Goal: Information Seeking & Learning: Learn about a topic

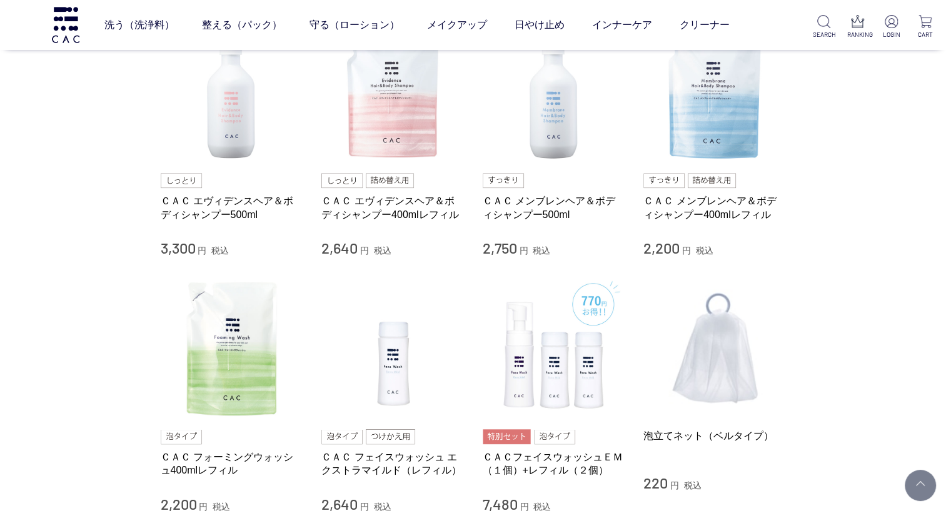
scroll to position [250, 0]
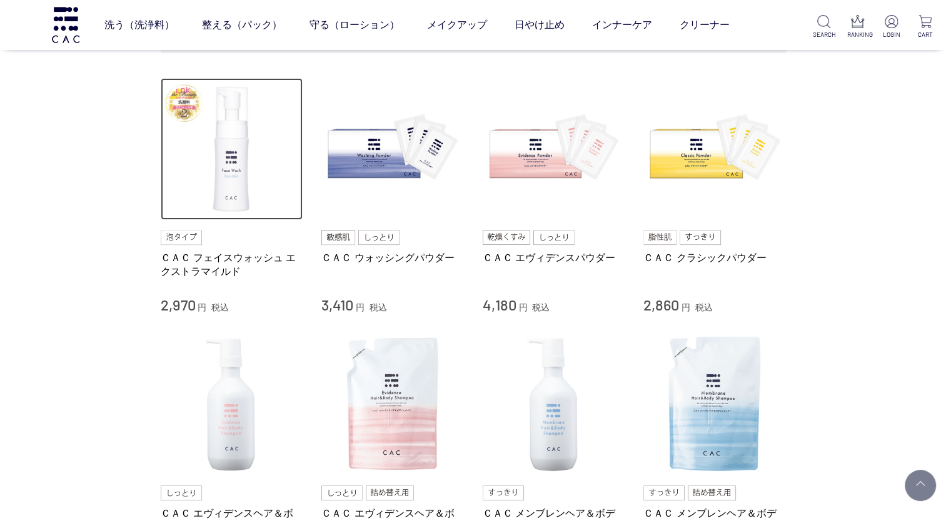
click at [228, 83] on img at bounding box center [232, 149] width 143 height 143
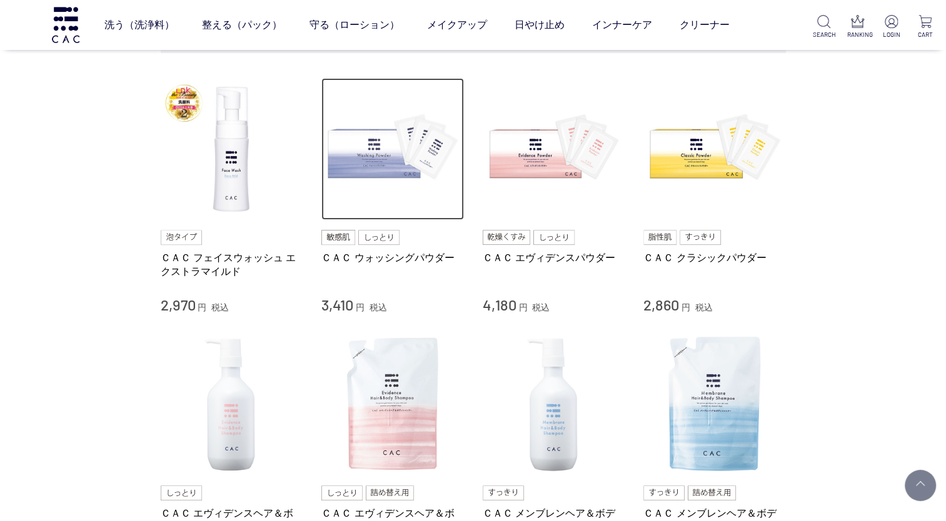
click at [428, 84] on img at bounding box center [392, 149] width 143 height 143
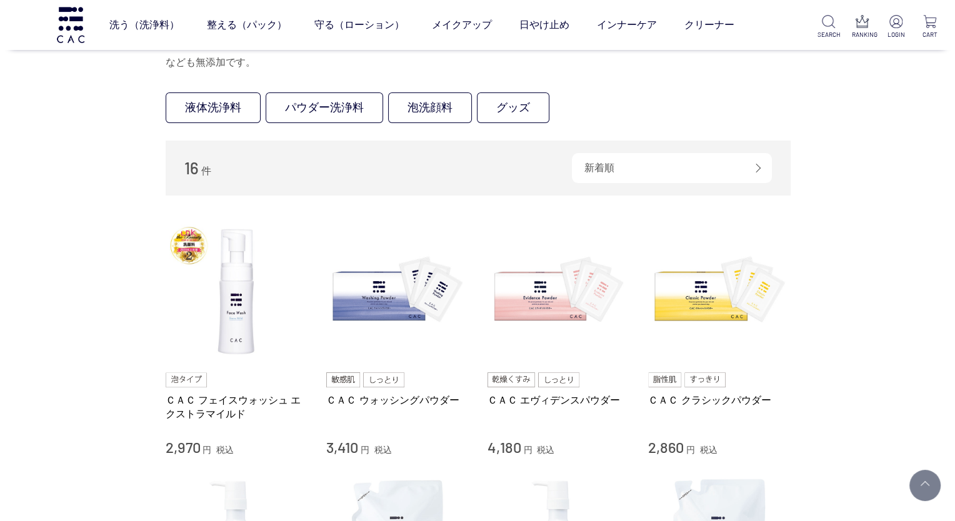
scroll to position [0, 0]
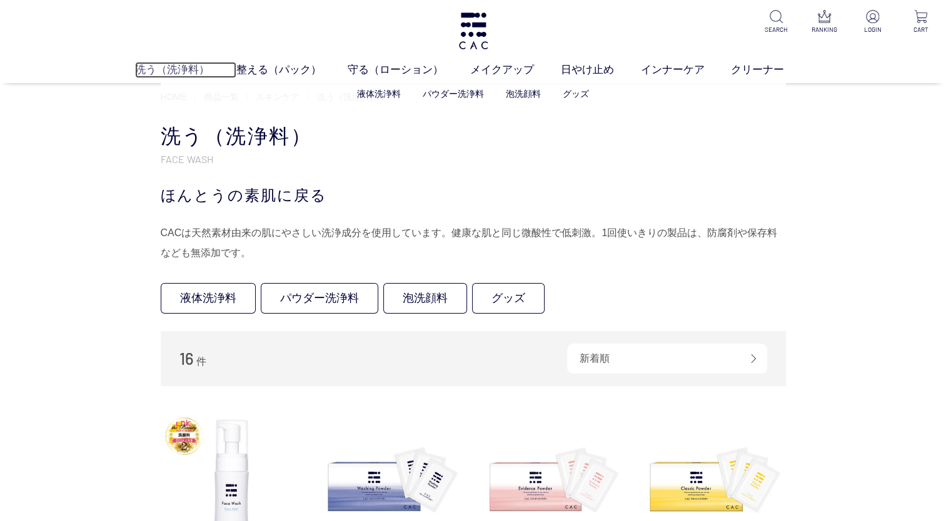
click at [180, 66] on link "洗う（洗浄料）" at bounding box center [185, 70] width 101 height 16
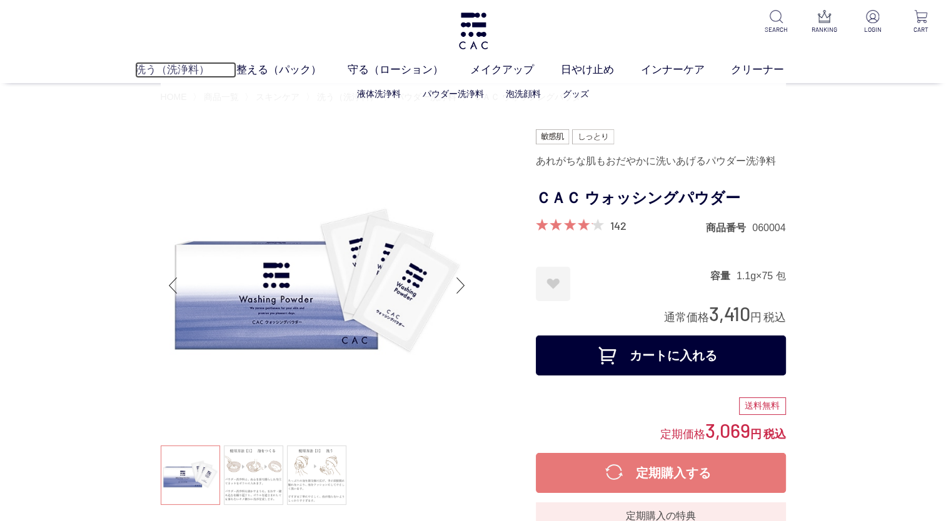
click at [184, 69] on link "洗う（洗浄料）" at bounding box center [185, 70] width 101 height 16
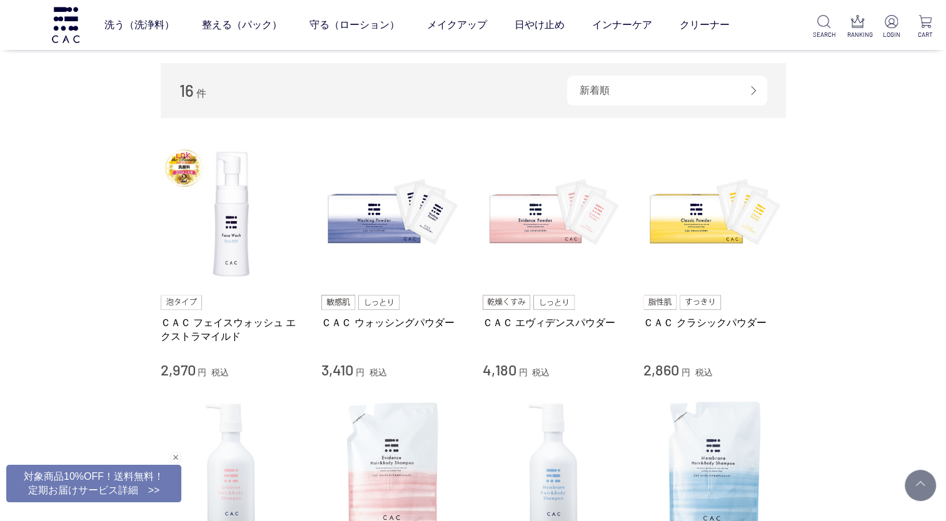
scroll to position [188, 0]
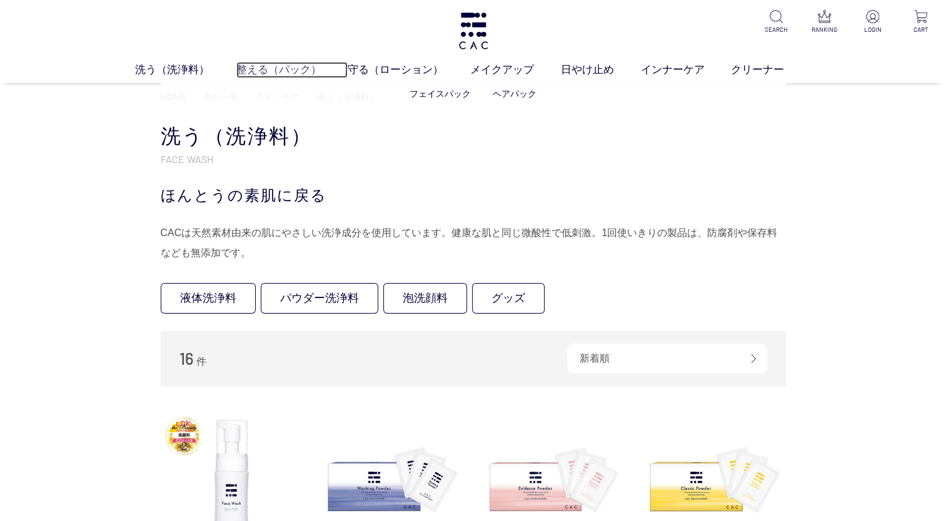
click at [290, 68] on link "整える（パック）" at bounding box center [292, 70] width 112 height 16
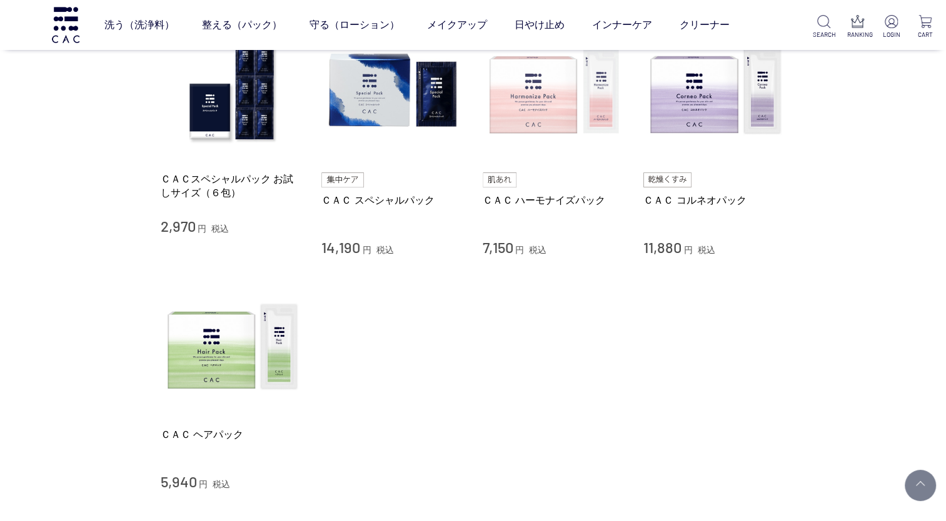
scroll to position [313, 0]
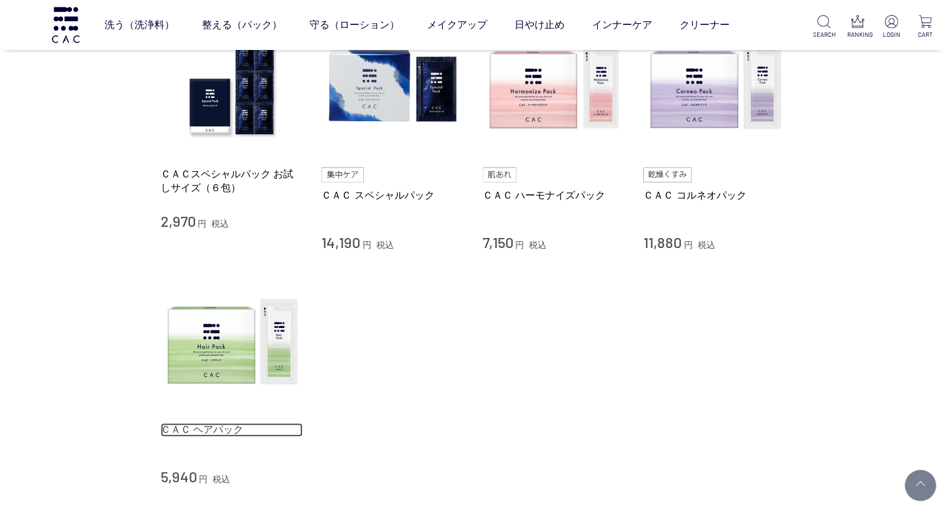
click at [215, 429] on link "ＣＡＣ ヘアパック" at bounding box center [232, 429] width 143 height 13
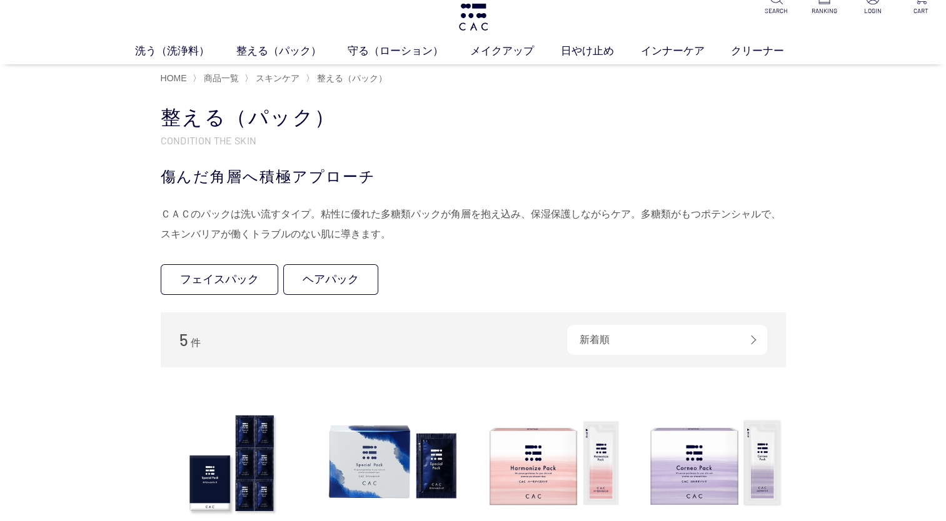
scroll to position [0, 0]
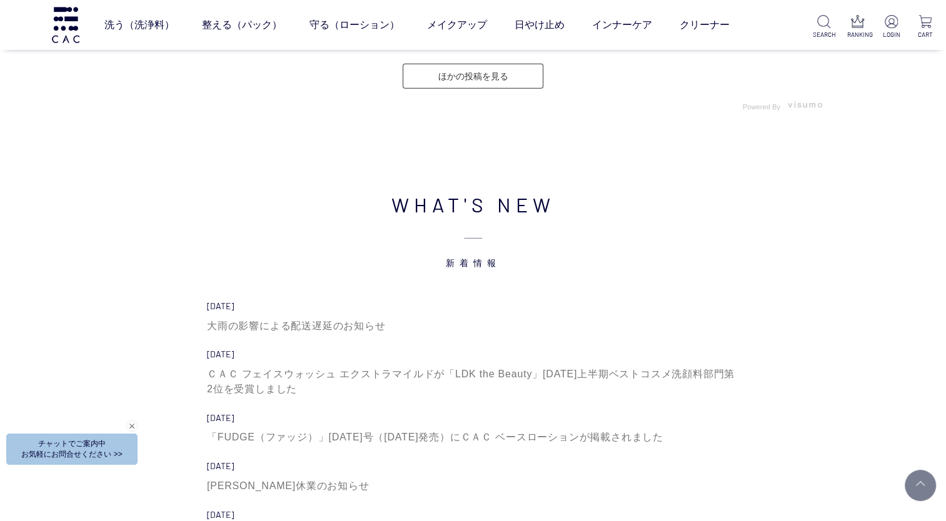
scroll to position [3751, 0]
